Goal: Contribute content: Add original content to the website for others to see

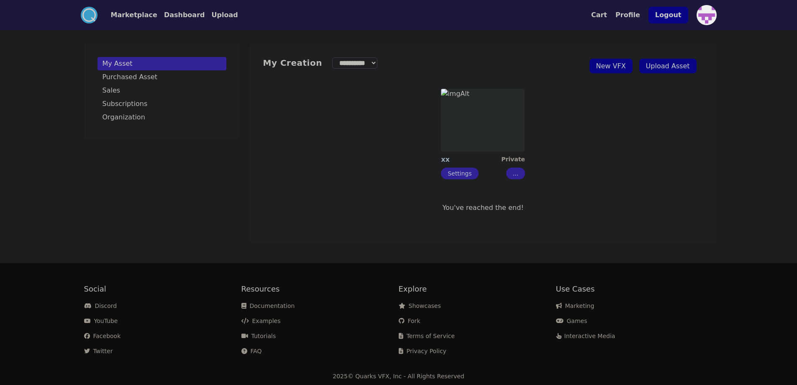
click at [688, 67] on link "Upload Asset" at bounding box center [668, 66] width 57 height 15
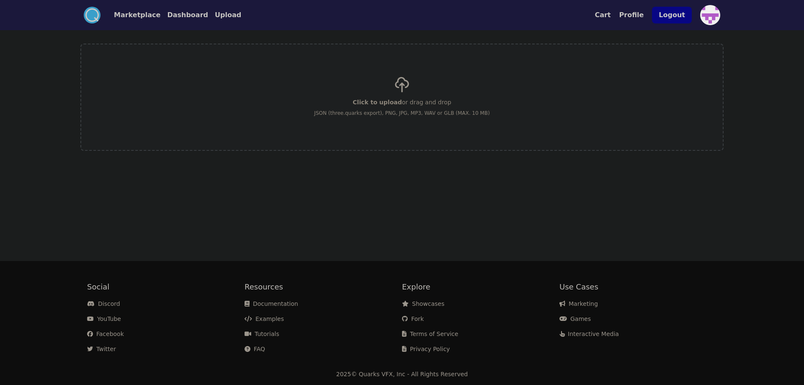
click at [432, 71] on div "Click to upload or drag and drop JSON (three.quarks export), PNG, JPG, MP3, WAV…" at bounding box center [401, 97] width 175 height 59
click at [0, 0] on input "Click to upload or drag and drop JSON (three.quarks export), PNG, JPG, MP3, WAV…" at bounding box center [0, 0] width 0 height 0
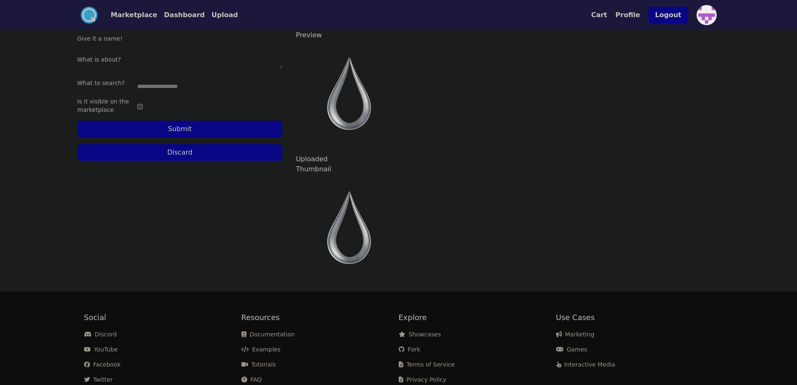
drag, startPoint x: 232, startPoint y: 131, endPoint x: 270, endPoint y: 90, distance: 55.7
click at [270, 90] on div "Give it a name! What is about? What to search? Is it visible on the marketplace…" at bounding box center [180, 85] width 206 height 111
click at [149, 122] on button "Submit" at bounding box center [180, 129] width 206 height 17
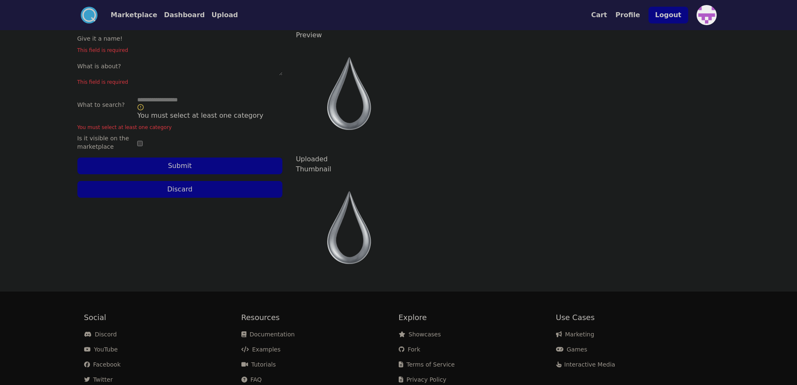
click at [275, 75] on textarea "What is about?" at bounding box center [209, 67] width 145 height 17
click at [195, 68] on textarea "What is about?" at bounding box center [209, 67] width 145 height 17
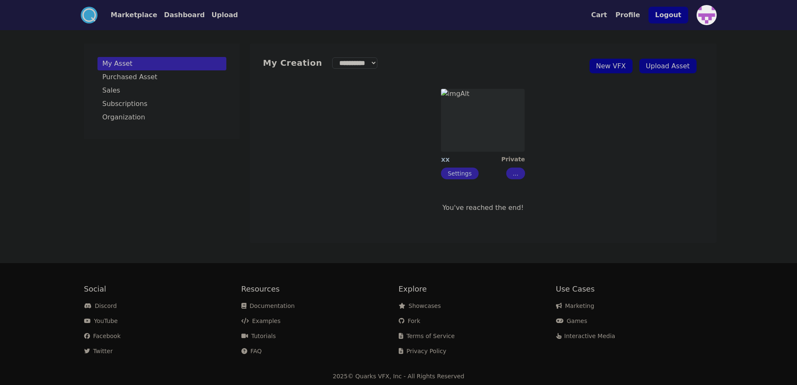
click at [517, 177] on button "..." at bounding box center [516, 173] width 19 height 12
click at [565, 145] on div "xx Private Settings ... Edit Share Delete Download (Upgrade)" at bounding box center [483, 134] width 440 height 104
click at [476, 121] on img at bounding box center [483, 120] width 84 height 63
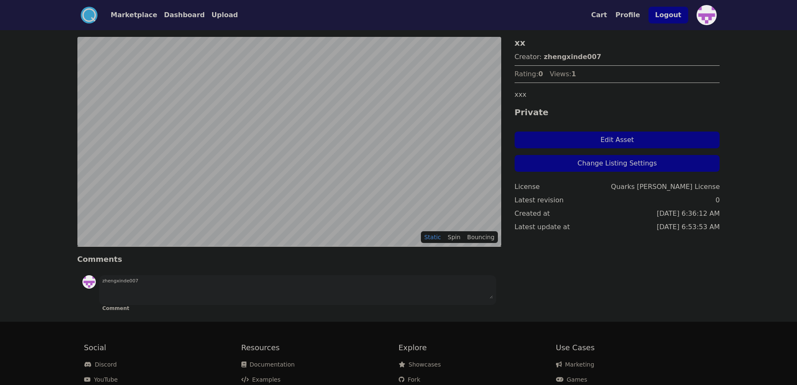
click at [618, 144] on button "Edit Asset" at bounding box center [618, 139] width 206 height 17
